Goal: Use online tool/utility: Utilize a website feature to perform a specific function

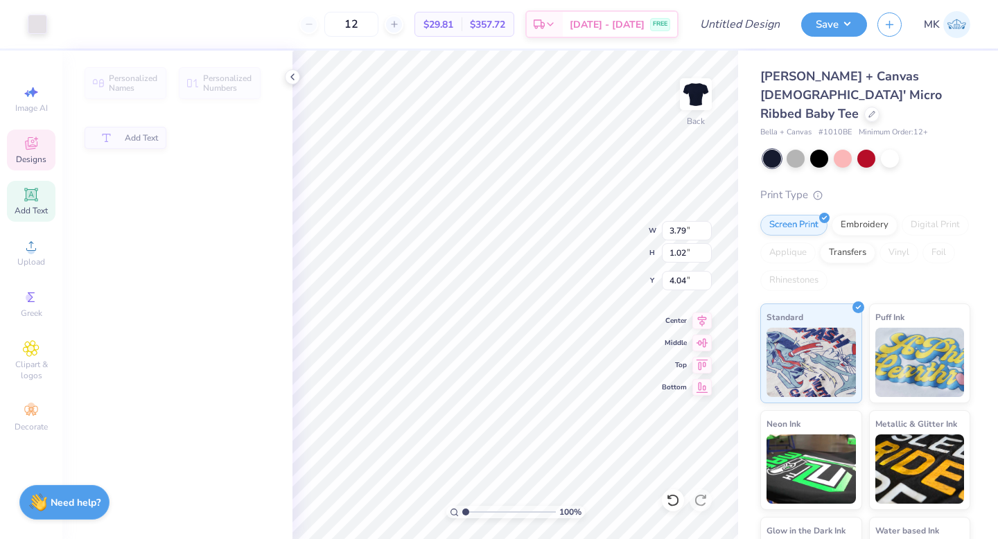
type input "3.79"
type input "1.02"
type input "4.04"
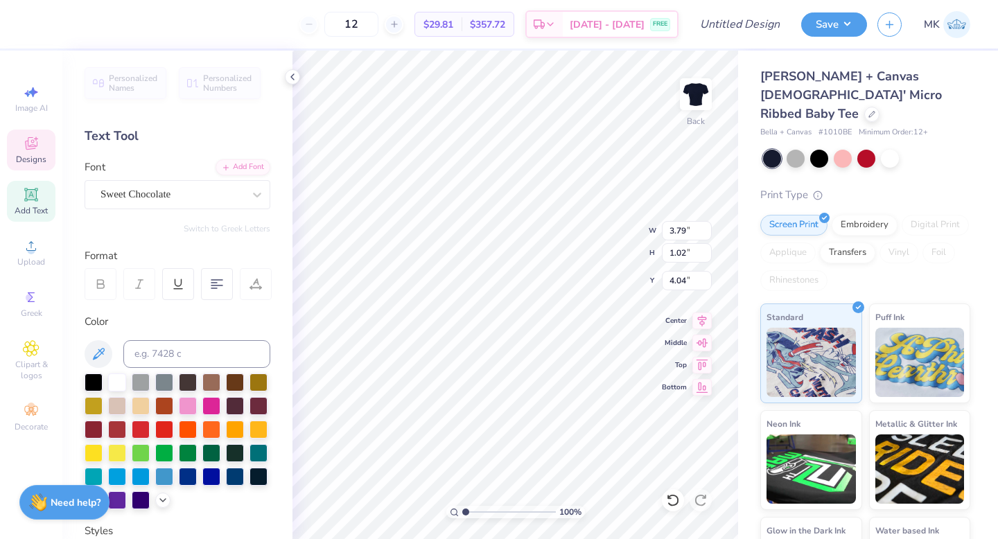
scroll to position [0, 1]
type textarea "k"
type textarea "gamma phi"
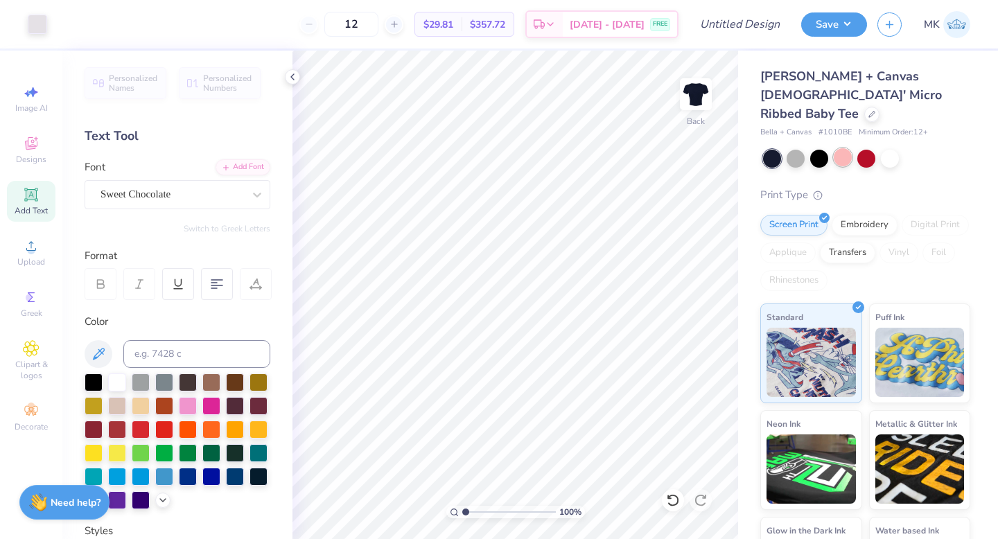
click at [841, 148] on div at bounding box center [842, 157] width 18 height 18
type input "8.25"
type input "2.55"
type input "3.23"
click at [750, 30] on input "Design Title" at bounding box center [757, 24] width 68 height 28
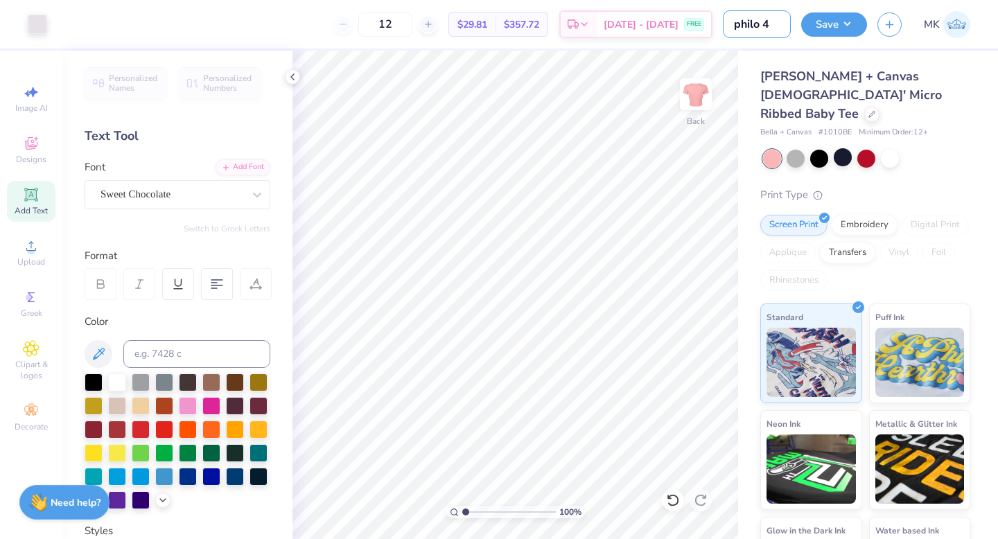
type input "philo 4"
click at [847, 11] on div "Save MK" at bounding box center [899, 24] width 197 height 48
click at [37, 31] on div at bounding box center [37, 22] width 19 height 19
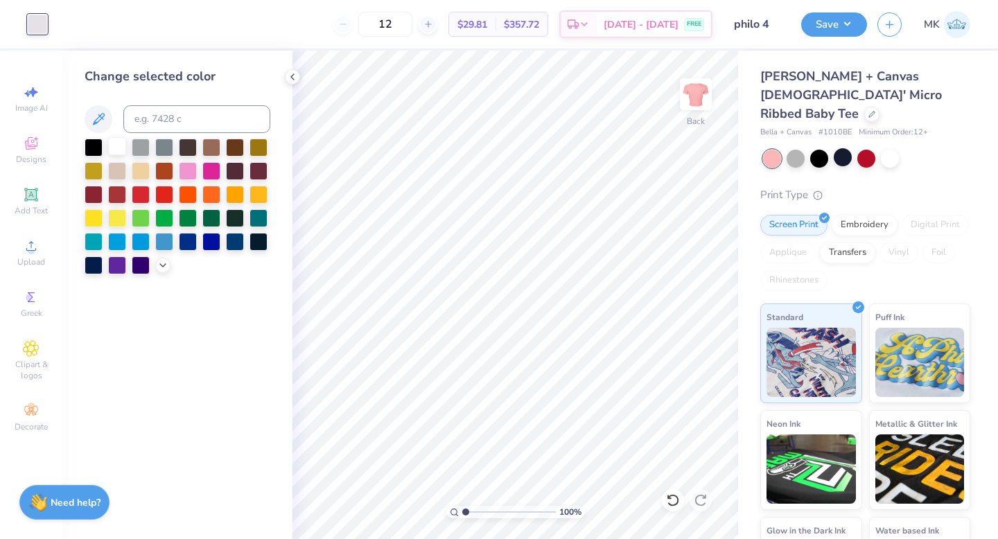
click at [114, 141] on div at bounding box center [117, 146] width 18 height 18
click at [846, 30] on button "Save" at bounding box center [834, 22] width 66 height 24
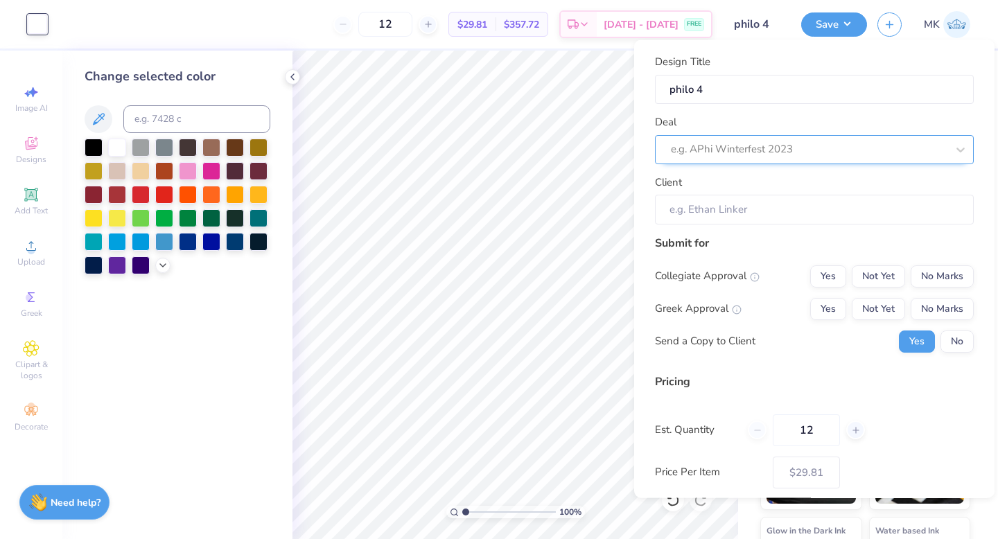
click at [813, 157] on div at bounding box center [809, 149] width 276 height 19
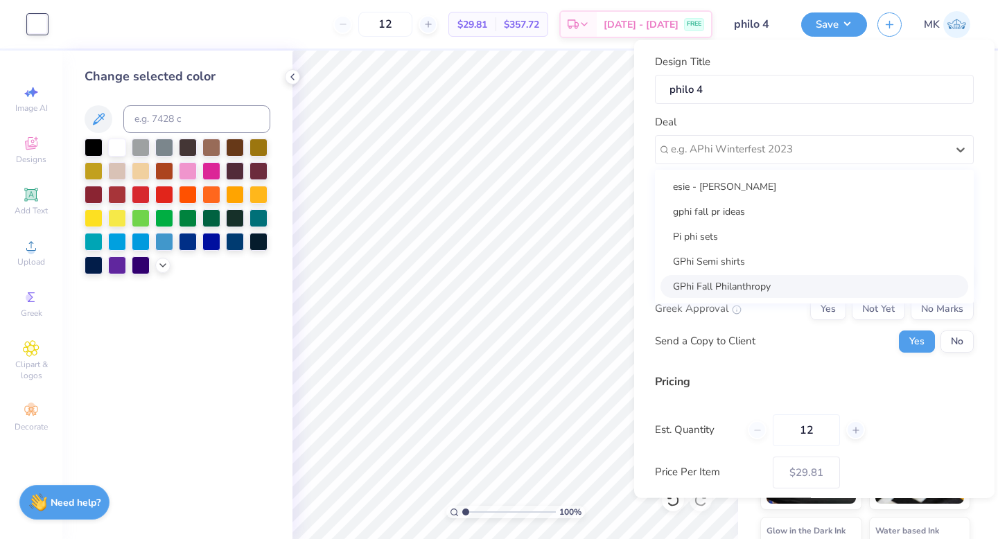
click at [736, 282] on div "GPhi Fall Philanthropy" at bounding box center [814, 285] width 308 height 23
type input "[PERSON_NAME]"
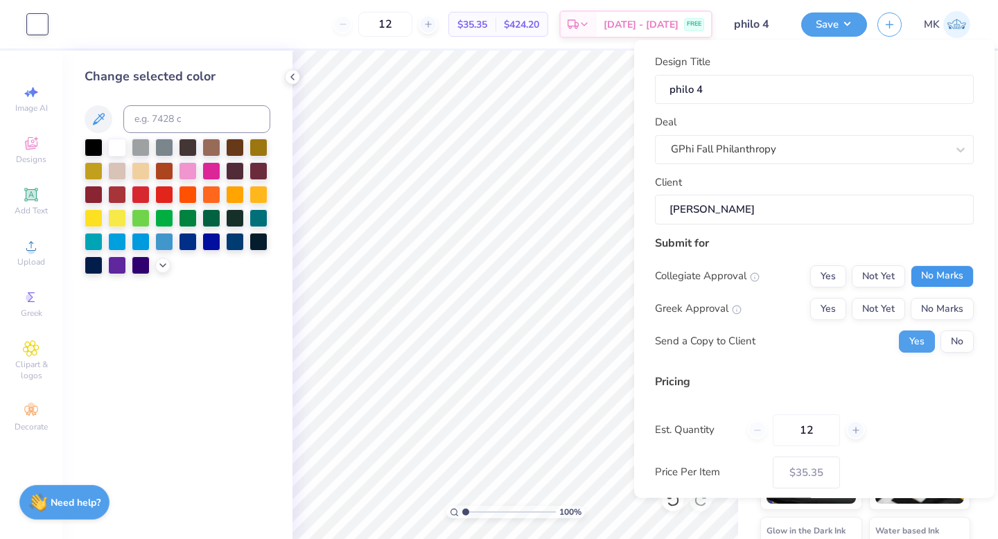
click at [948, 283] on button "No Marks" at bounding box center [941, 276] width 63 height 22
click at [840, 304] on button "Yes" at bounding box center [828, 308] width 36 height 22
click at [966, 335] on button "No" at bounding box center [956, 341] width 33 height 22
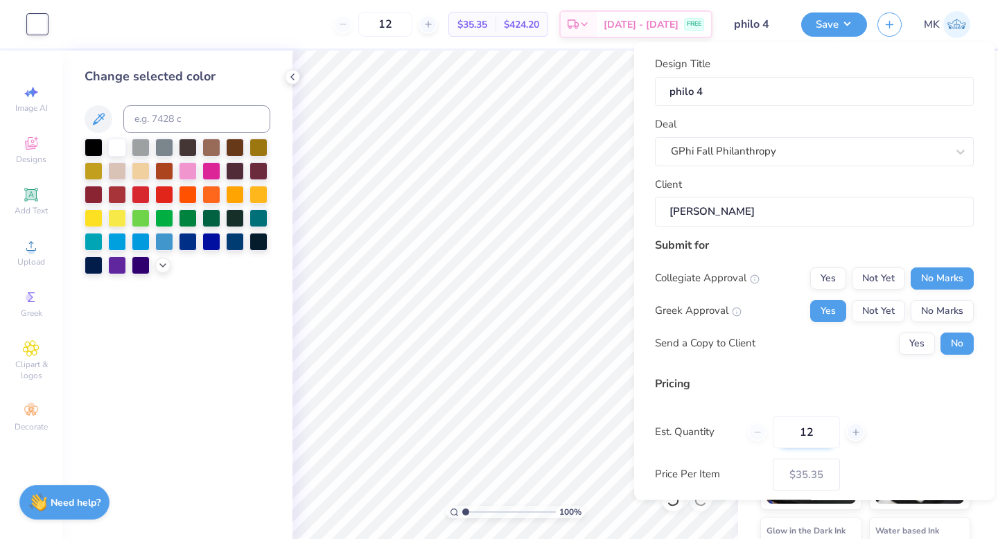
scroll to position [70, 0]
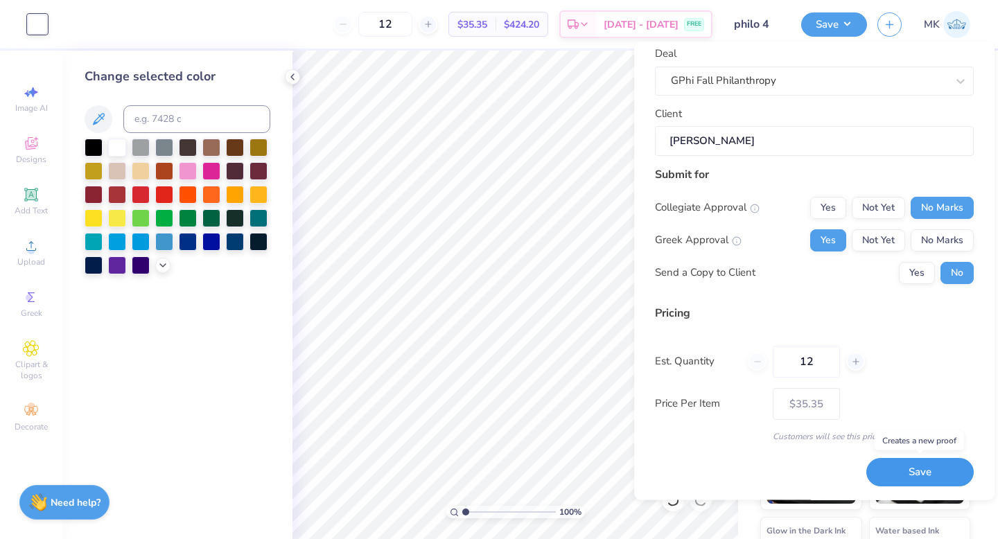
click at [948, 465] on button "Save" at bounding box center [919, 473] width 107 height 28
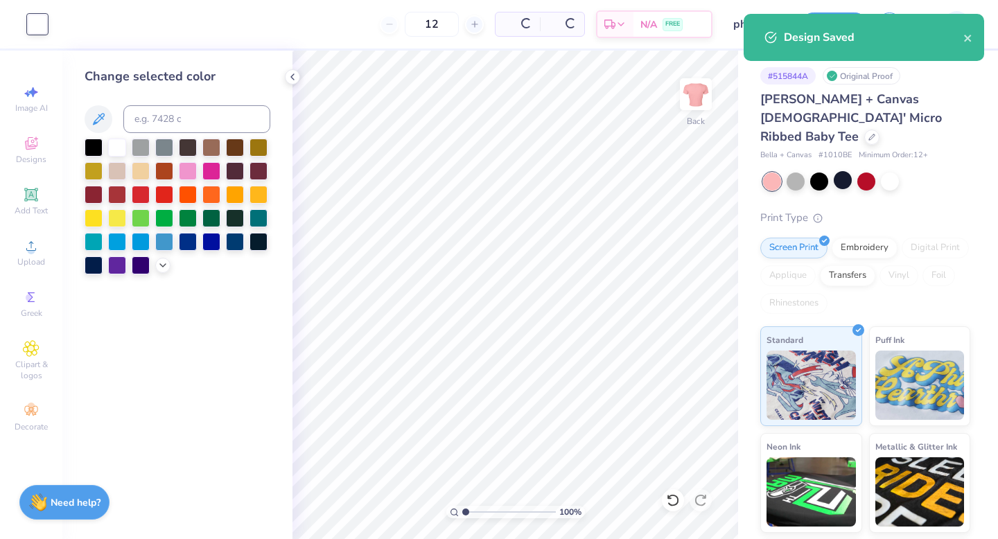
type input "$29.81"
